Goal: Transaction & Acquisition: Purchase product/service

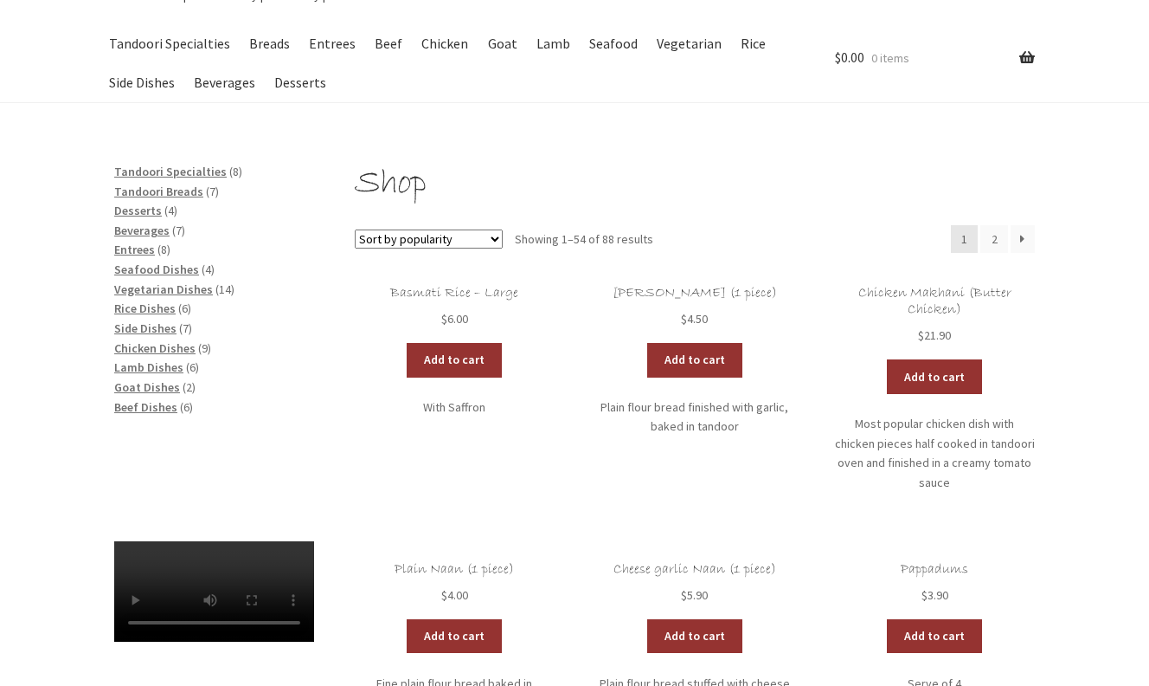
scroll to position [82, 0]
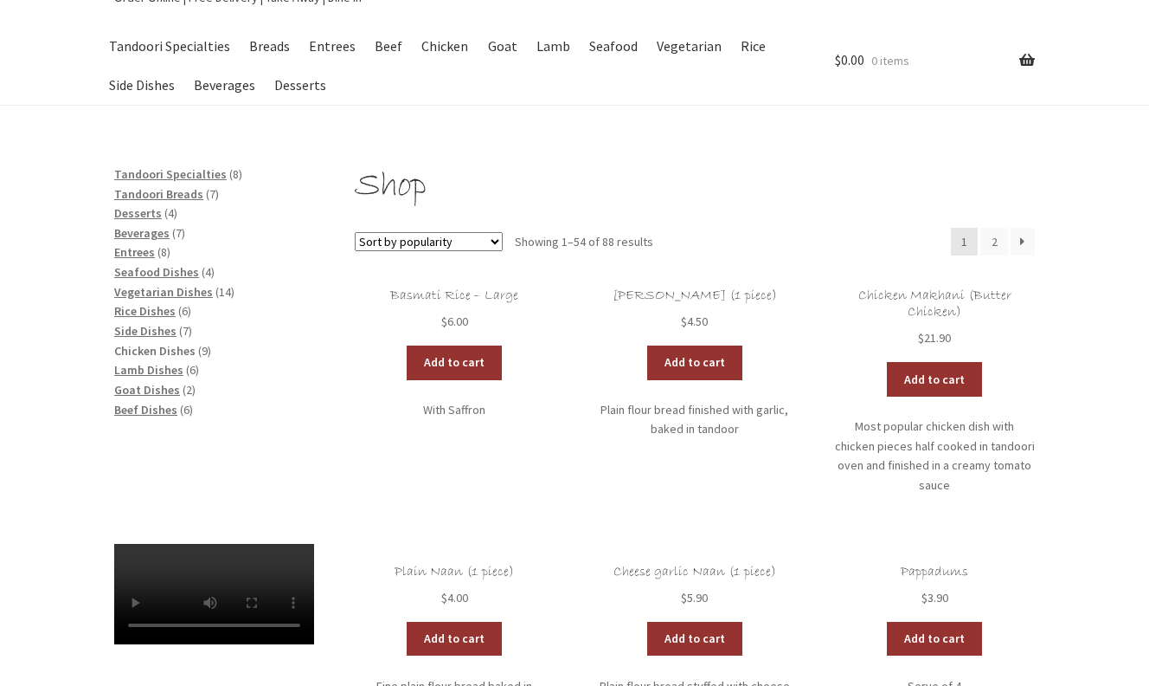
click at [158, 343] on span "Chicken Dishes" at bounding box center [154, 351] width 81 height 16
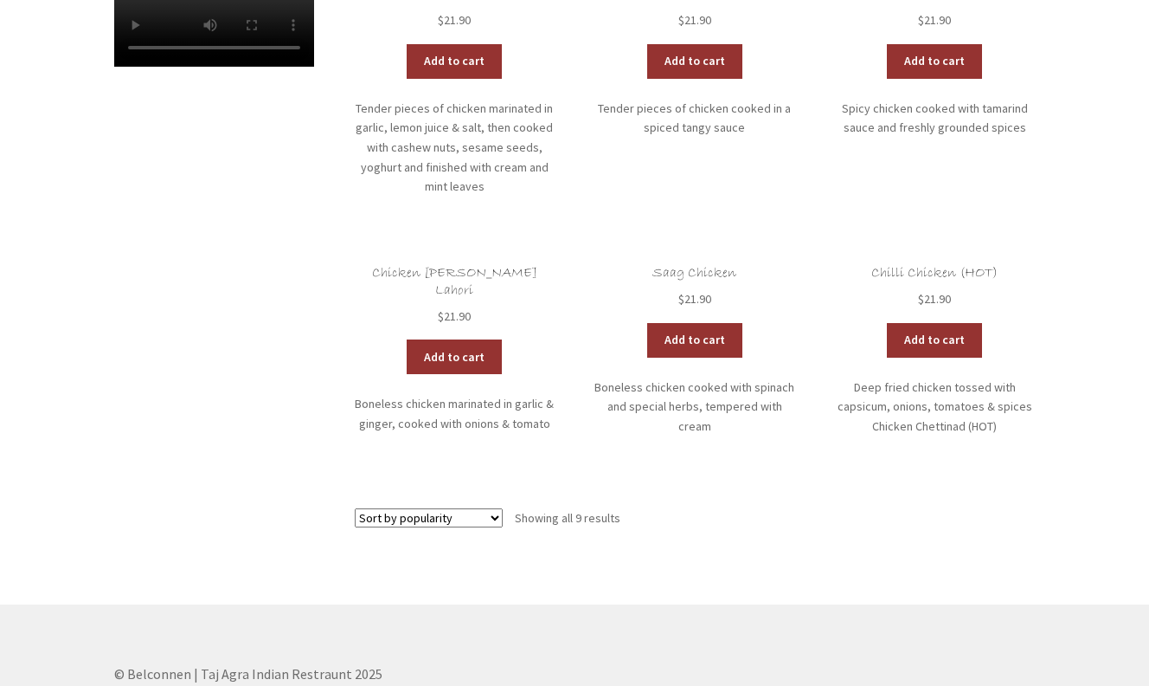
scroll to position [713, 0]
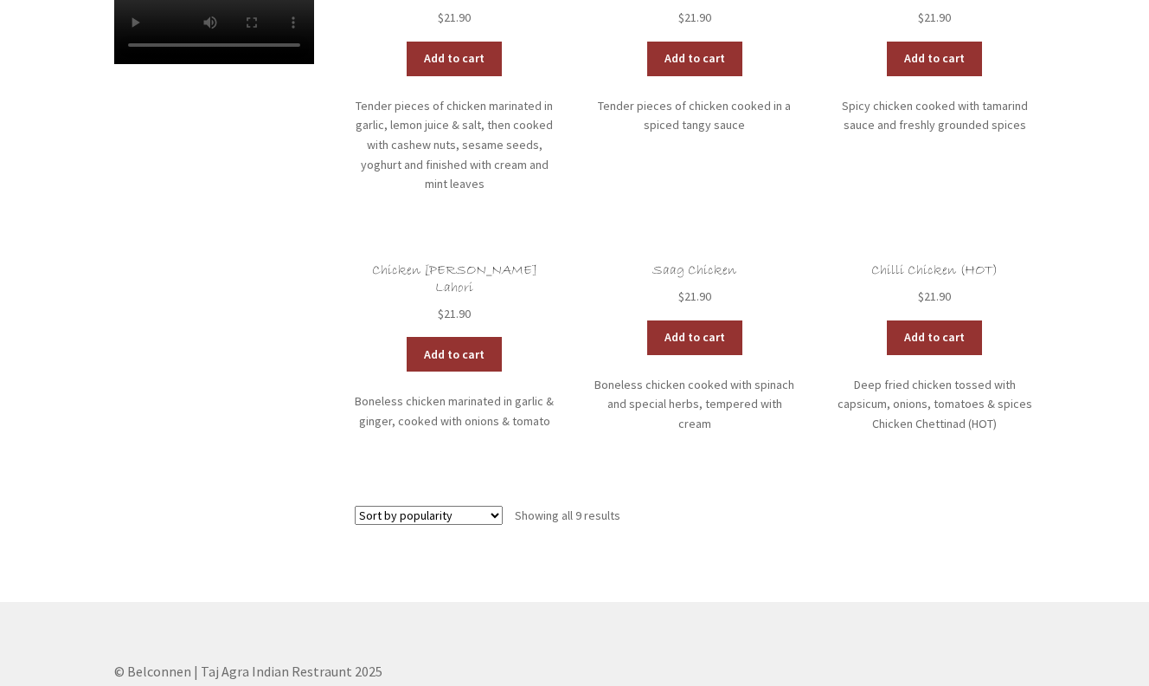
click at [463, 262] on h2 "Chicken [PERSON_NAME] Lahori" at bounding box center [455, 279] width 200 height 34
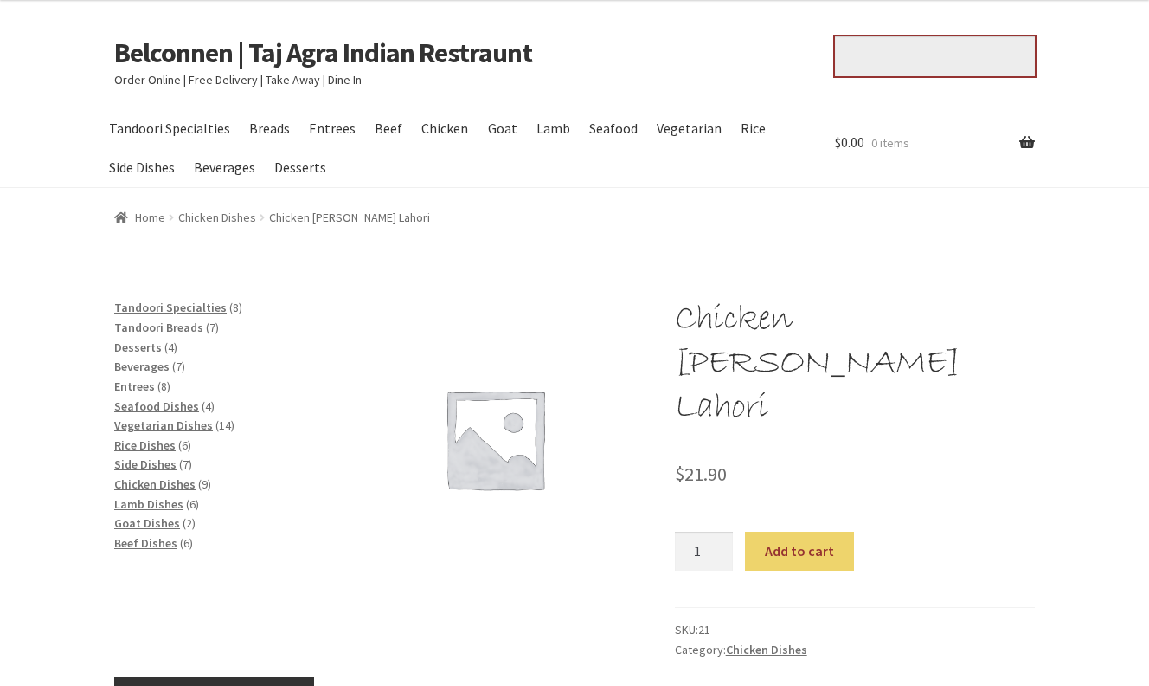
click at [902, 69] on input "Search for:" at bounding box center [935, 56] width 200 height 40
type input "gluten free"
click at [834, 35] on button "Search" at bounding box center [834, 35] width 1 height 1
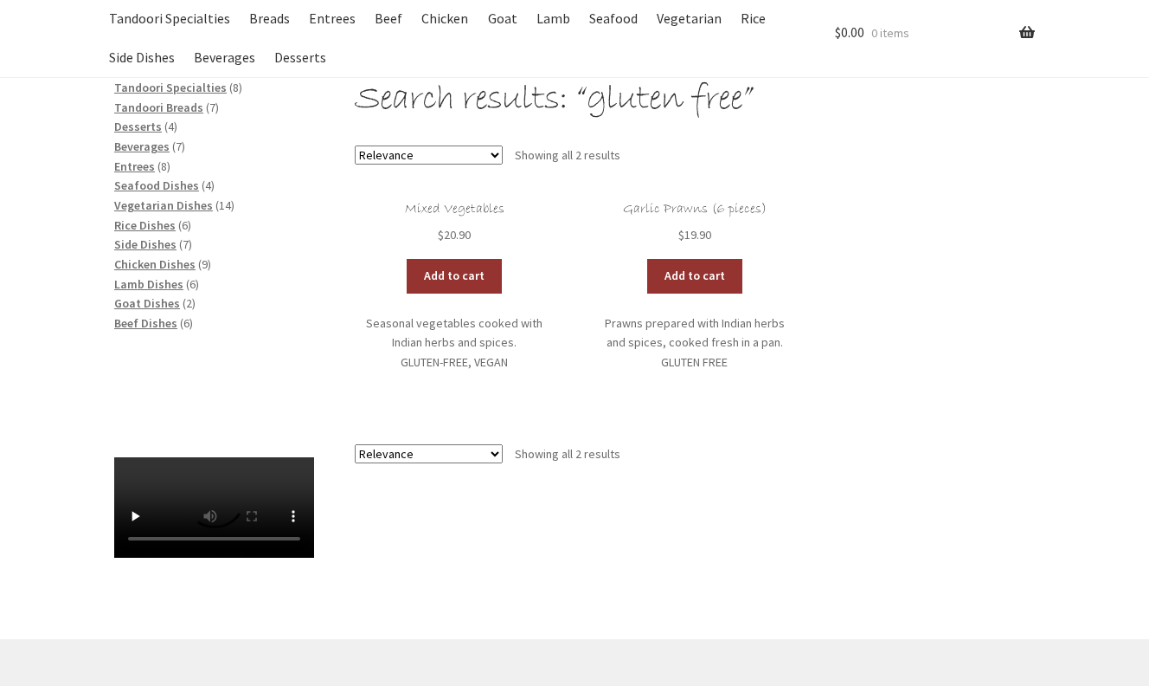
scroll to position [113, 0]
